Goal: Task Accomplishment & Management: Manage account settings

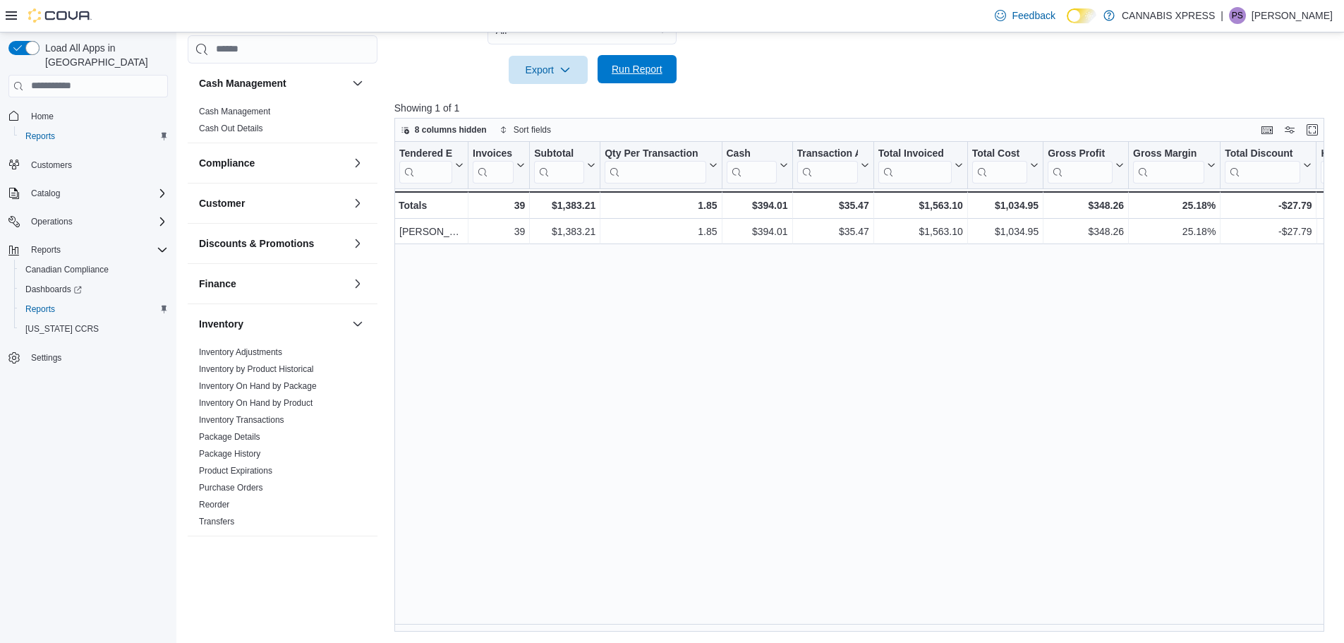
scroll to position [489, 0]
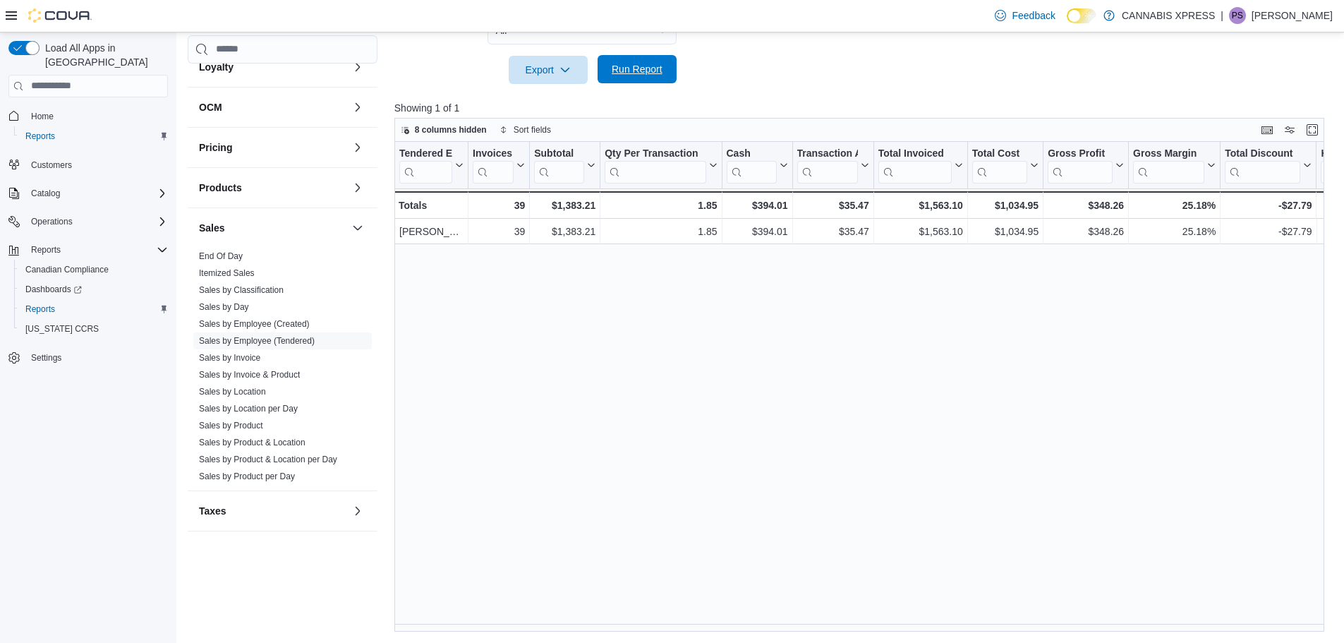
click at [662, 70] on span "Run Report" at bounding box center [637, 69] width 62 height 28
drag, startPoint x: 1277, startPoint y: 16, endPoint x: 1261, endPoint y: 32, distance: 23.5
click at [1277, 16] on p "[PERSON_NAME]" at bounding box center [1292, 15] width 81 height 17
drag, startPoint x: 1238, startPoint y: 135, endPoint x: 742, endPoint y: 1, distance: 513.8
click at [1238, 135] on span "Sign Out" at bounding box center [1242, 138] width 38 height 14
